Goal: Task Accomplishment & Management: Complete application form

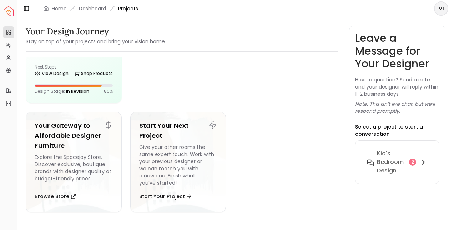
scroll to position [30, 0]
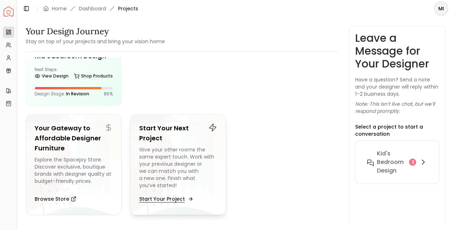
click at [188, 192] on button "Start Your Project" at bounding box center [165, 199] width 53 height 14
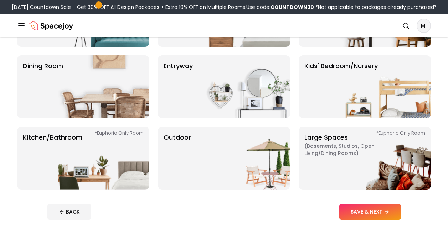
scroll to position [117, 0]
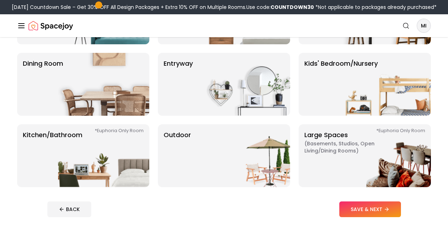
click at [102, 165] on img at bounding box center [103, 155] width 91 height 63
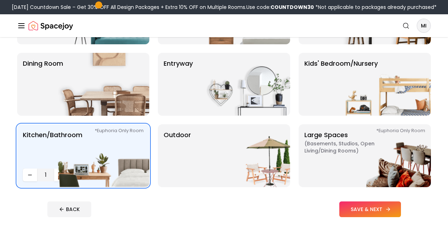
click at [376, 213] on button "SAVE & NEXT" at bounding box center [371, 209] width 62 height 16
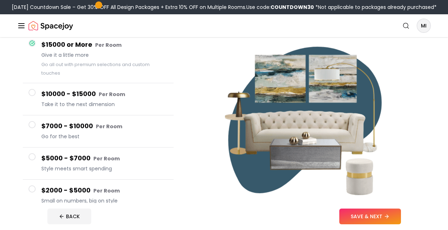
scroll to position [70, 0]
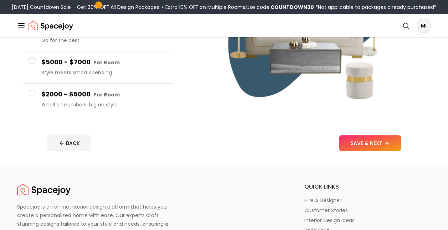
click at [26, 92] on button "$2000 - $5000 Per Room Small on numbers, big on style" at bounding box center [98, 99] width 151 height 32
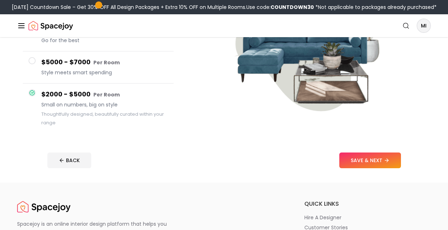
click at [373, 159] on button "SAVE & NEXT" at bounding box center [371, 160] width 62 height 16
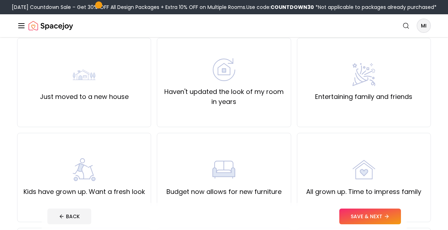
scroll to position [60, 0]
click at [103, 98] on label "Just moved to a new house" at bounding box center [84, 97] width 89 height 10
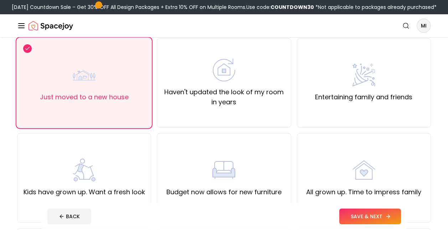
click at [381, 221] on button "SAVE & NEXT" at bounding box center [371, 216] width 62 height 16
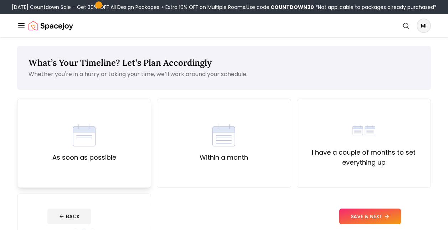
click at [93, 155] on label "As soon as possible" at bounding box center [84, 157] width 64 height 10
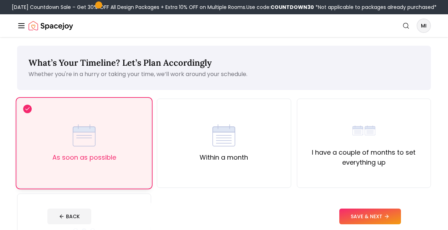
click at [387, 216] on icon at bounding box center [386, 216] width 3 height 0
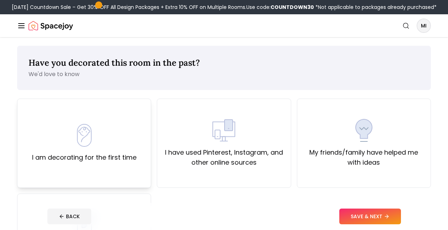
click at [105, 156] on label "I am decorating for the first time" at bounding box center [84, 157] width 105 height 10
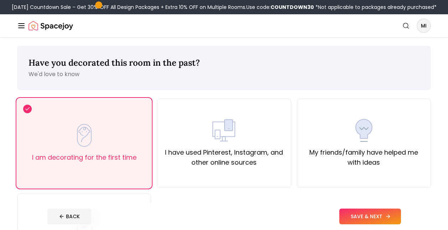
click at [383, 217] on button "SAVE & NEXT" at bounding box center [371, 216] width 62 height 16
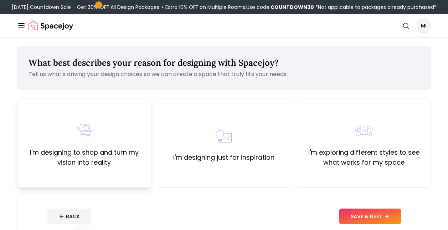
click at [92, 164] on label "I'm designing to shop and turn my vision into reality" at bounding box center [84, 157] width 122 height 20
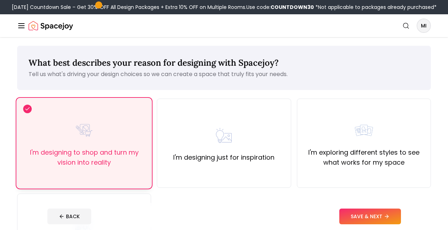
click at [381, 221] on button "SAVE & NEXT" at bounding box center [371, 216] width 62 height 16
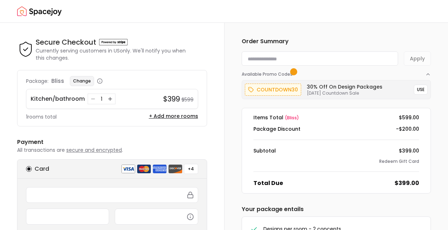
click at [85, 82] on button "Change" at bounding box center [82, 81] width 24 height 10
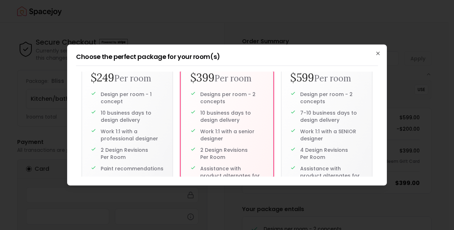
scroll to position [96, 0]
